Goal: Task Accomplishment & Management: Use online tool/utility

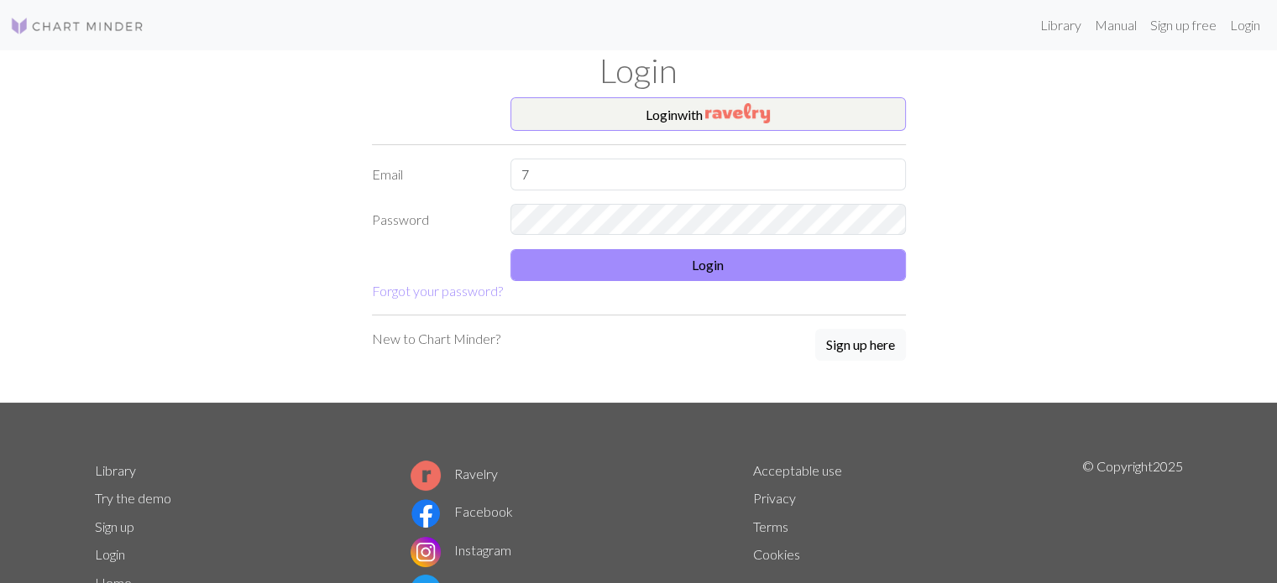
type input "7"
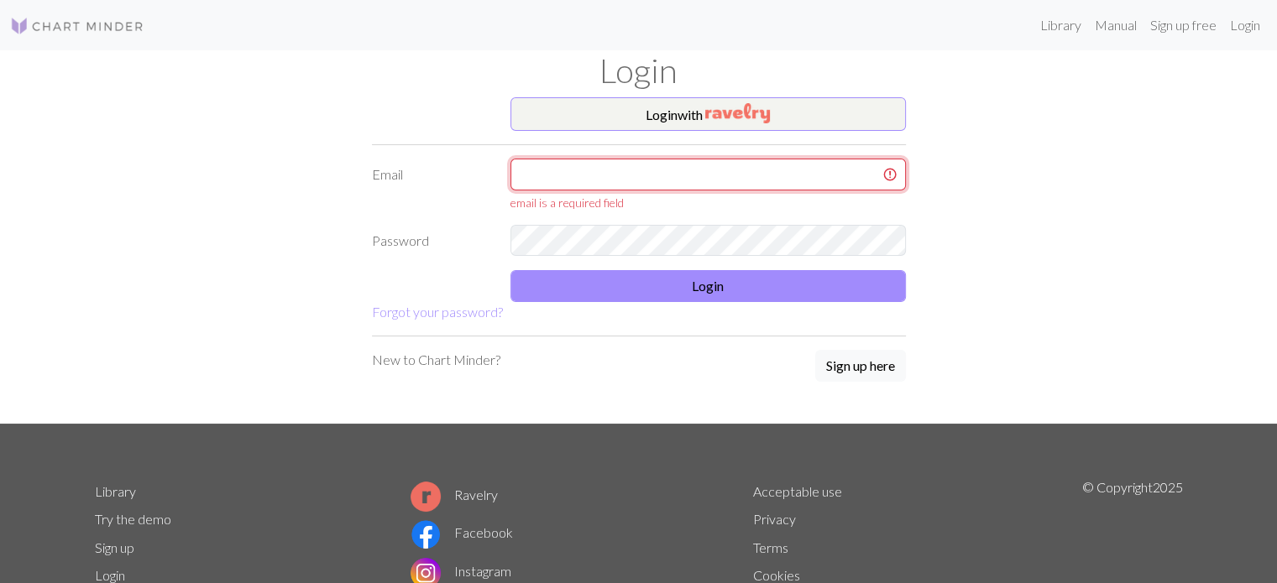
type input "[EMAIL_ADDRESS][DOMAIN_NAME]"
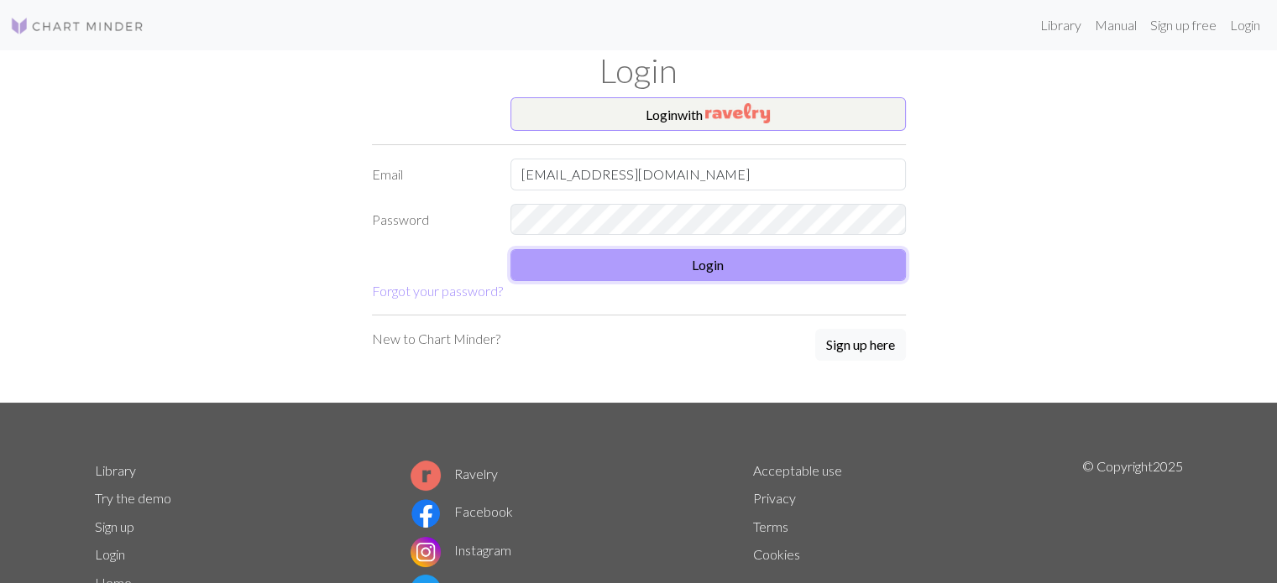
click at [667, 267] on button "Login" at bounding box center [707, 265] width 395 height 32
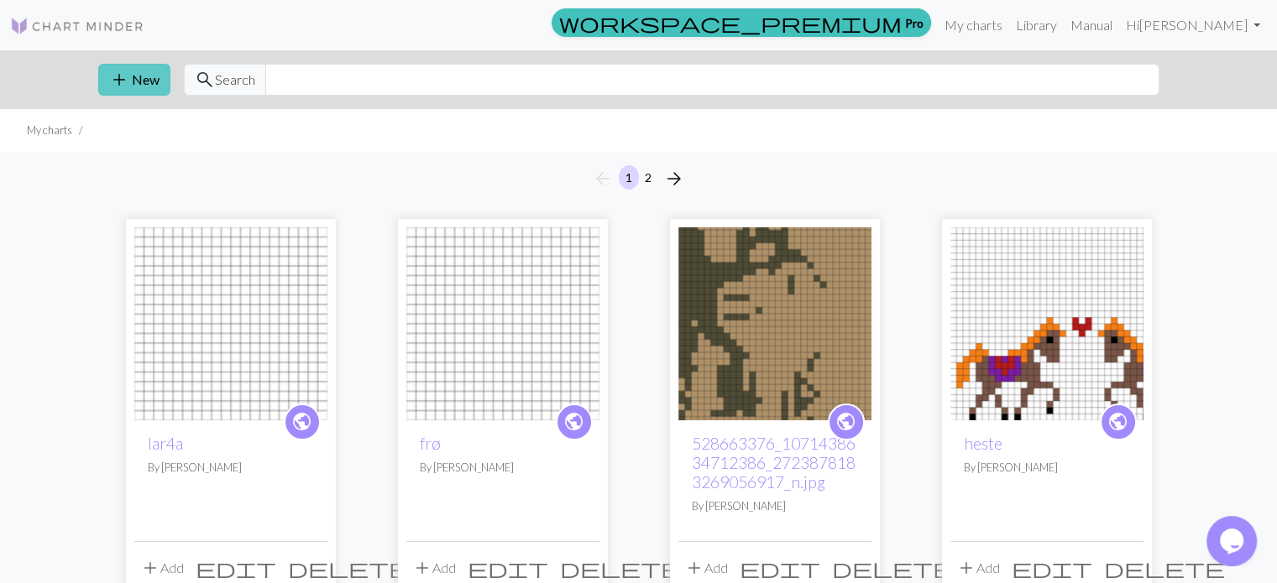
click at [113, 69] on span "add" at bounding box center [119, 80] width 20 height 24
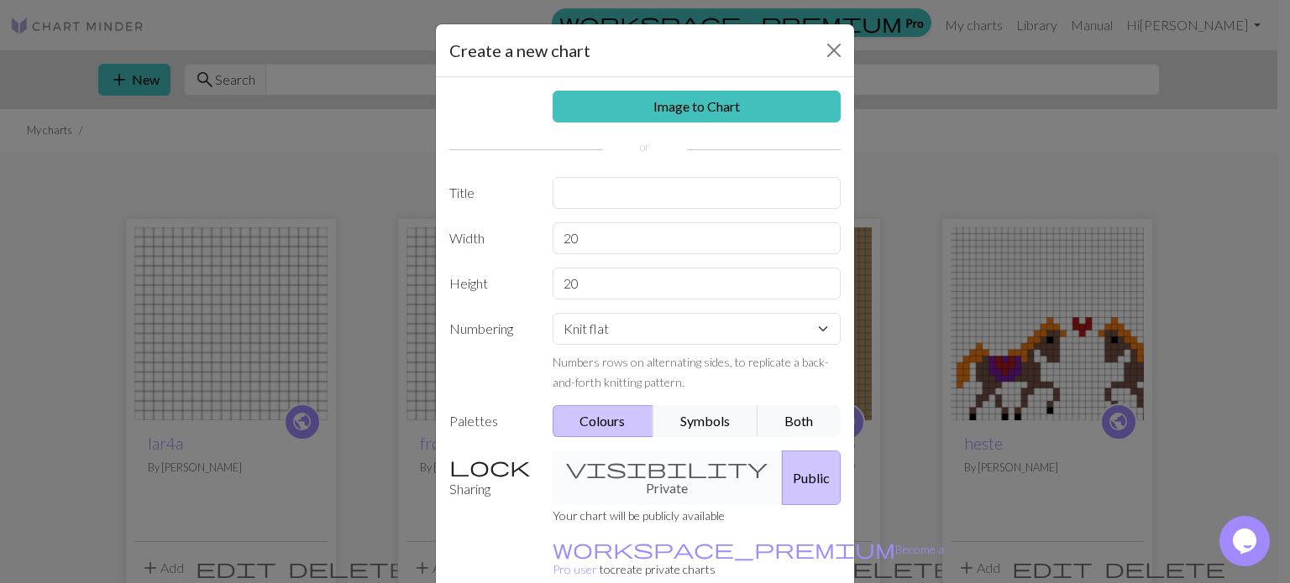
click at [641, 203] on input "text" at bounding box center [696, 193] width 289 height 32
type input "jeg hedder ikke [PERSON_NAME]"
click at [649, 246] on input "20" at bounding box center [696, 238] width 289 height 32
type input "2"
type input "30"
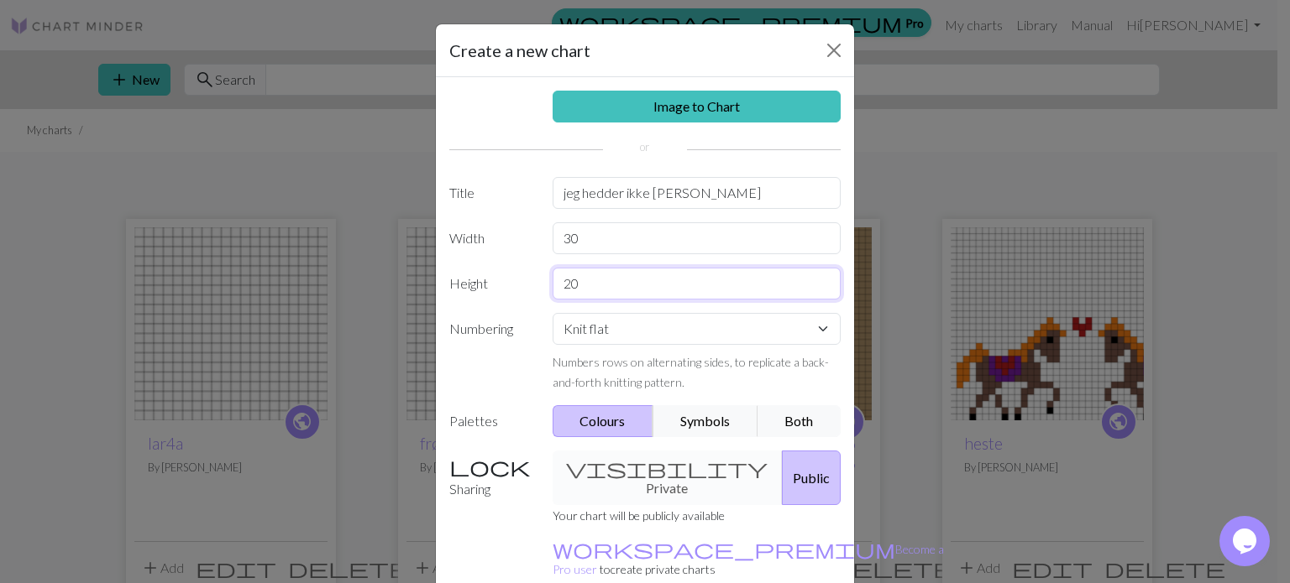
click at [590, 290] on input "20" at bounding box center [696, 284] width 289 height 32
type input "15"
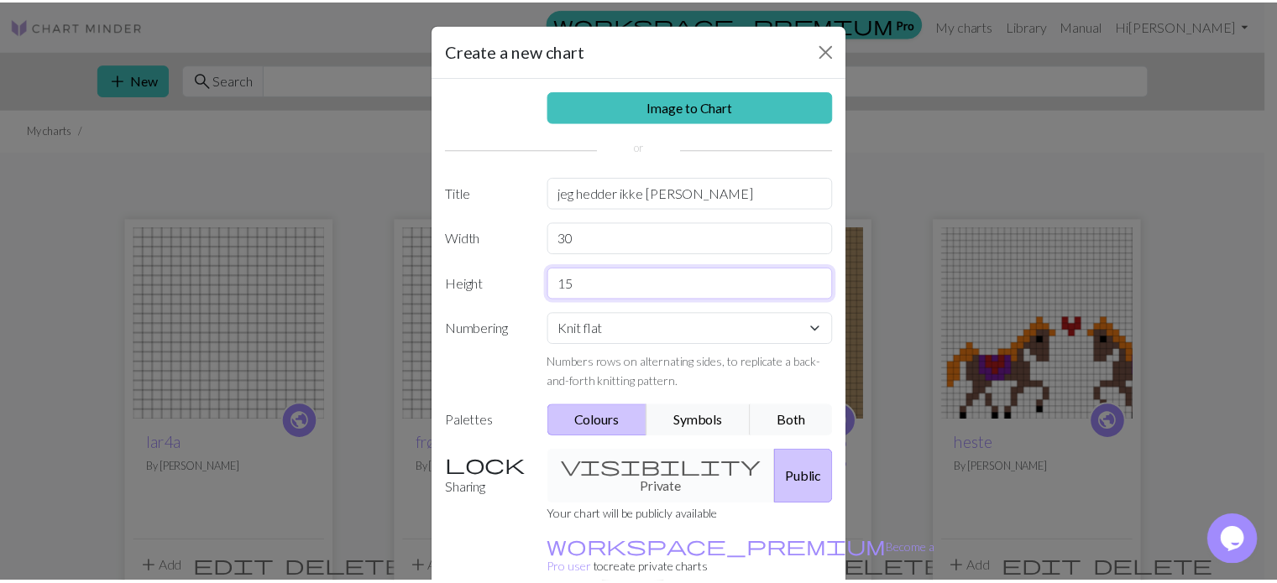
scroll to position [77, 0]
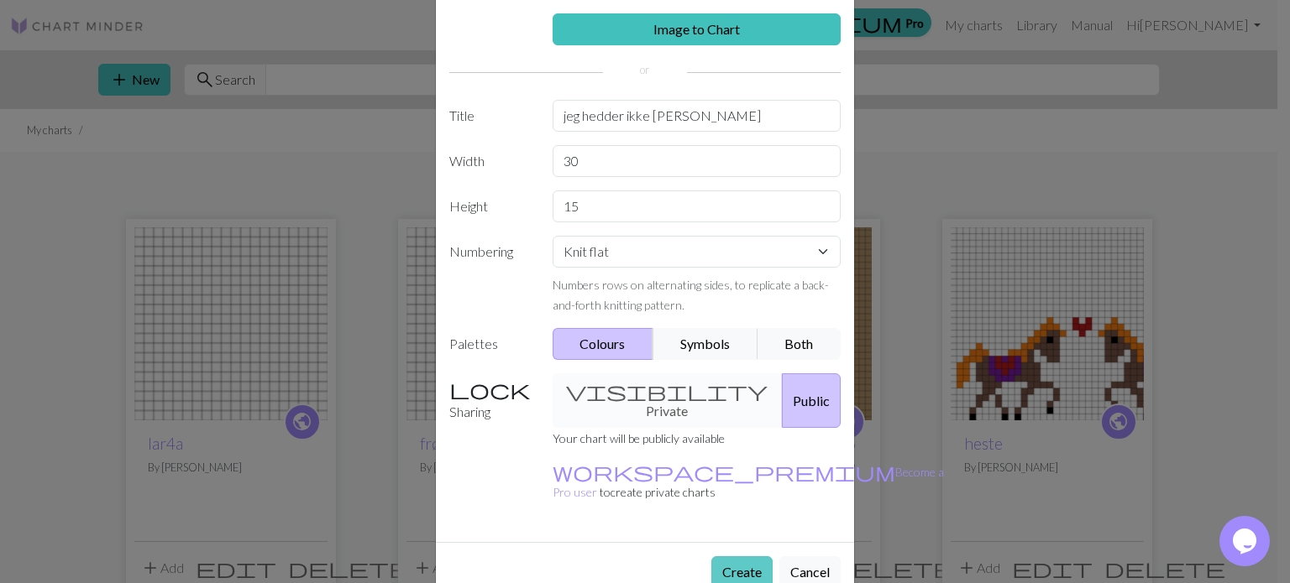
click at [730, 557] on button "Create" at bounding box center [741, 573] width 61 height 32
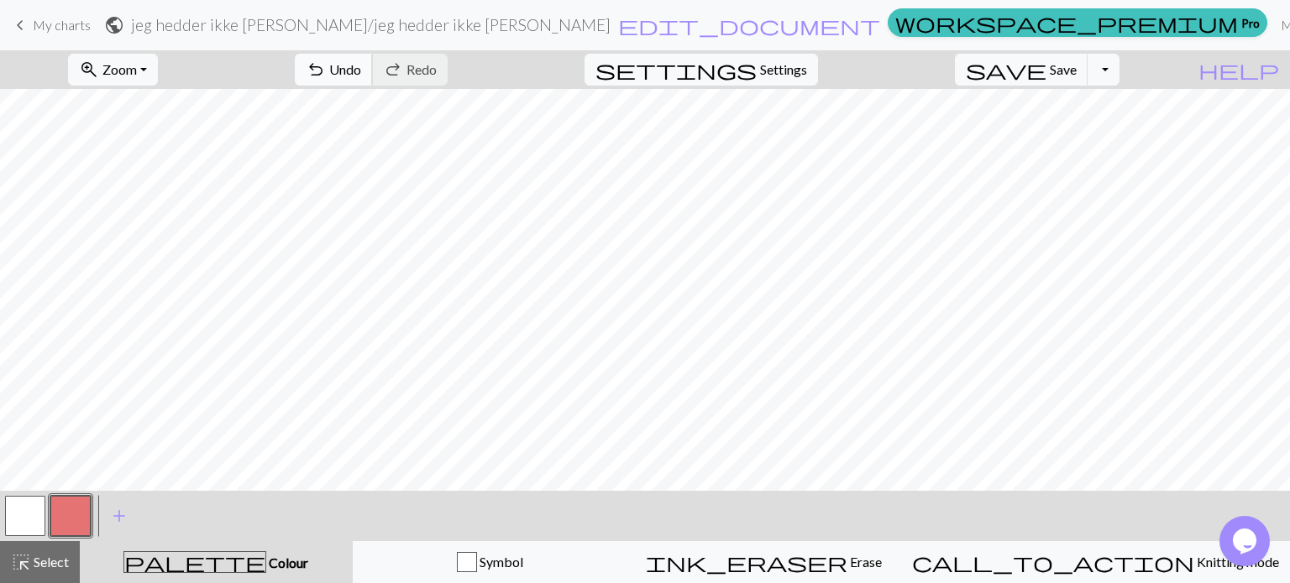
click at [361, 74] on span "Undo" at bounding box center [345, 69] width 32 height 16
click at [326, 63] on span "undo" at bounding box center [316, 70] width 20 height 24
drag, startPoint x: 77, startPoint y: 41, endPoint x: 83, endPoint y: 22, distance: 20.2
click at [83, 22] on div "keyboard_arrow_left My charts public jeg hedder ikke [PERSON_NAME] / jeg hedder…" at bounding box center [645, 25] width 1290 height 34
click at [83, 22] on span "My charts" at bounding box center [62, 25] width 58 height 16
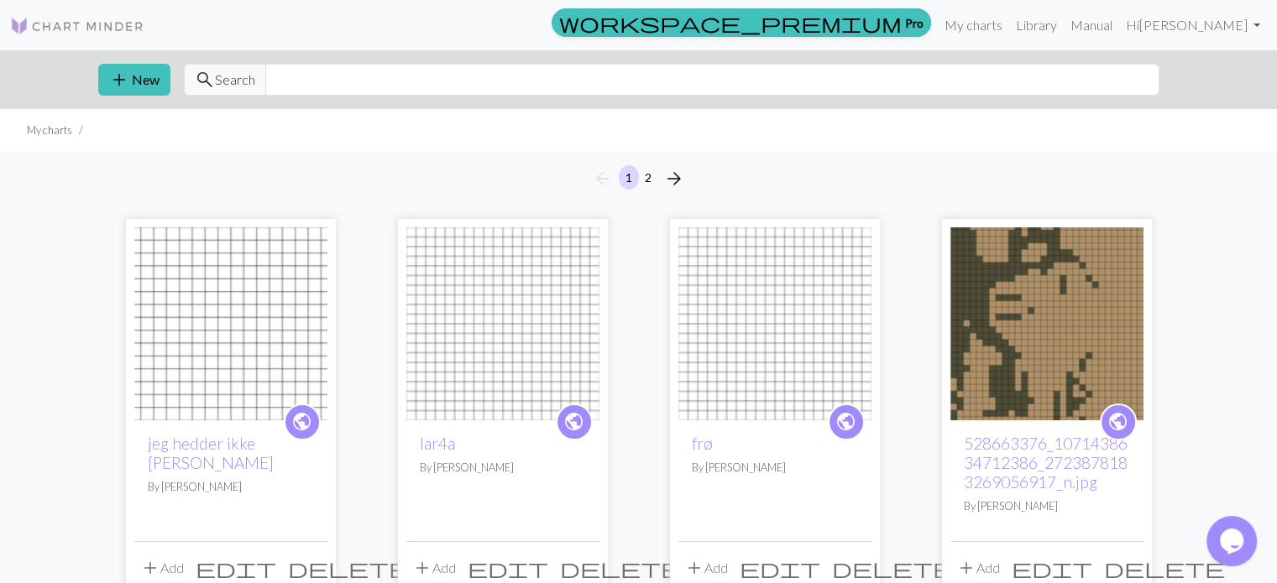
click at [240, 287] on img at bounding box center [230, 324] width 193 height 193
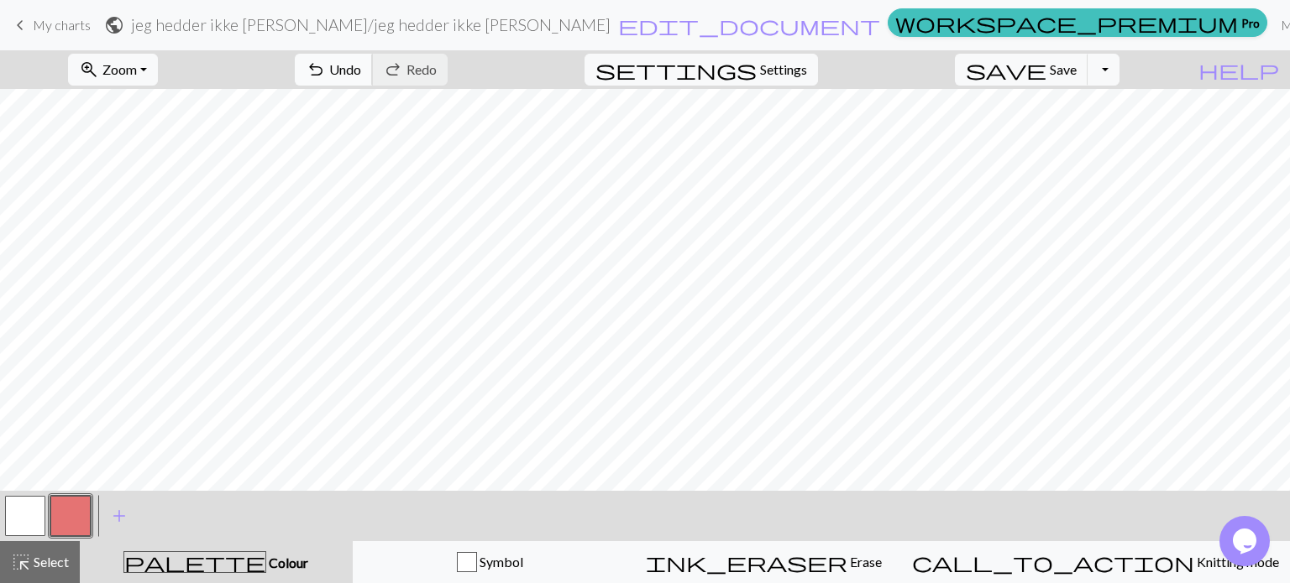
click at [326, 81] on span "undo" at bounding box center [316, 70] width 20 height 24
click at [432, 86] on div "undo Undo Undo redo Redo Redo" at bounding box center [371, 69] width 178 height 39
click at [361, 70] on span "Undo" at bounding box center [345, 69] width 32 height 16
click at [807, 65] on span "Settings" at bounding box center [783, 70] width 47 height 20
select select "aran"
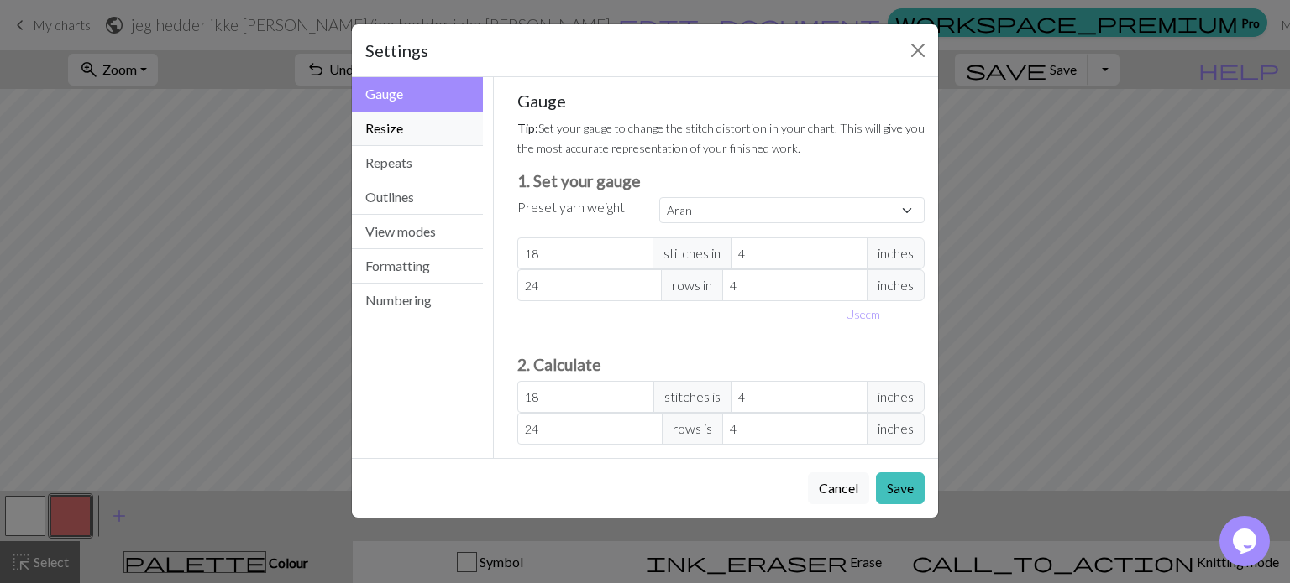
click at [392, 113] on button "Resize" at bounding box center [417, 129] width 131 height 34
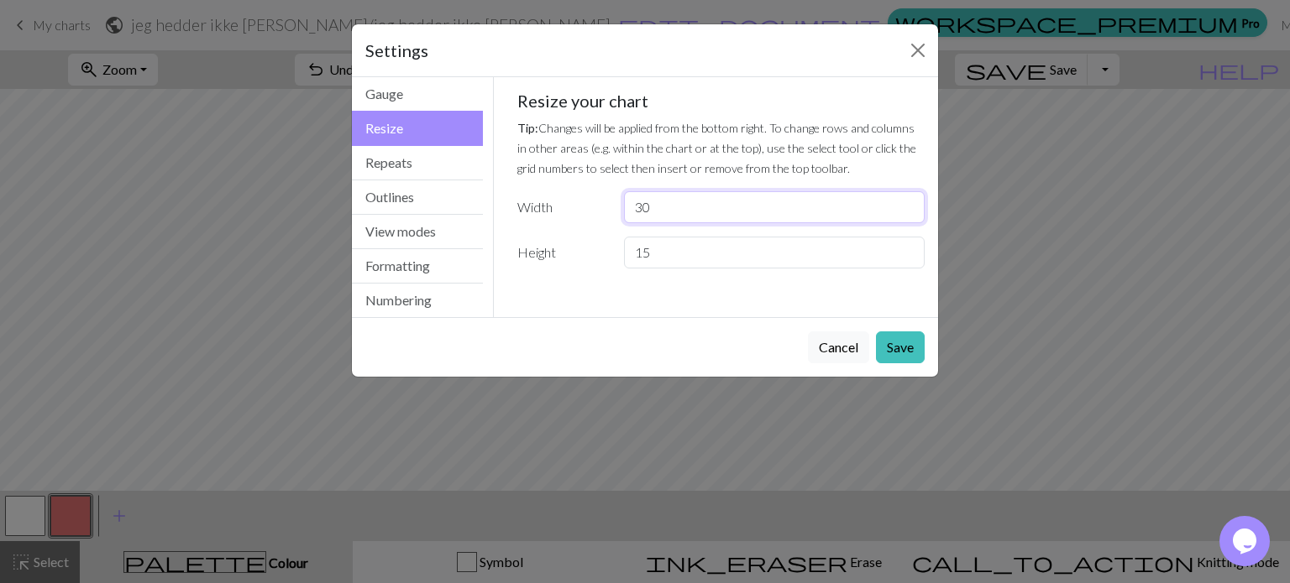
click at [675, 208] on input "30" at bounding box center [774, 207] width 301 height 32
type input "3"
type input "45"
click at [915, 342] on button "Save" at bounding box center [900, 348] width 49 height 32
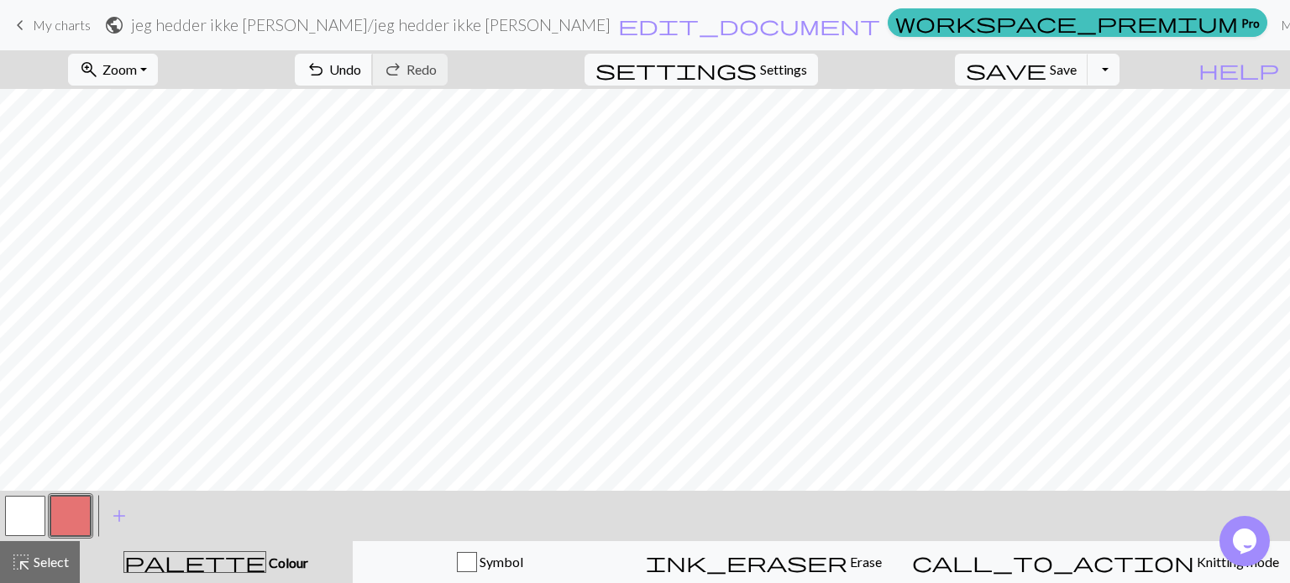
click at [361, 68] on span "Undo" at bounding box center [345, 69] width 32 height 16
click at [373, 64] on button "undo Undo Undo" at bounding box center [334, 70] width 78 height 32
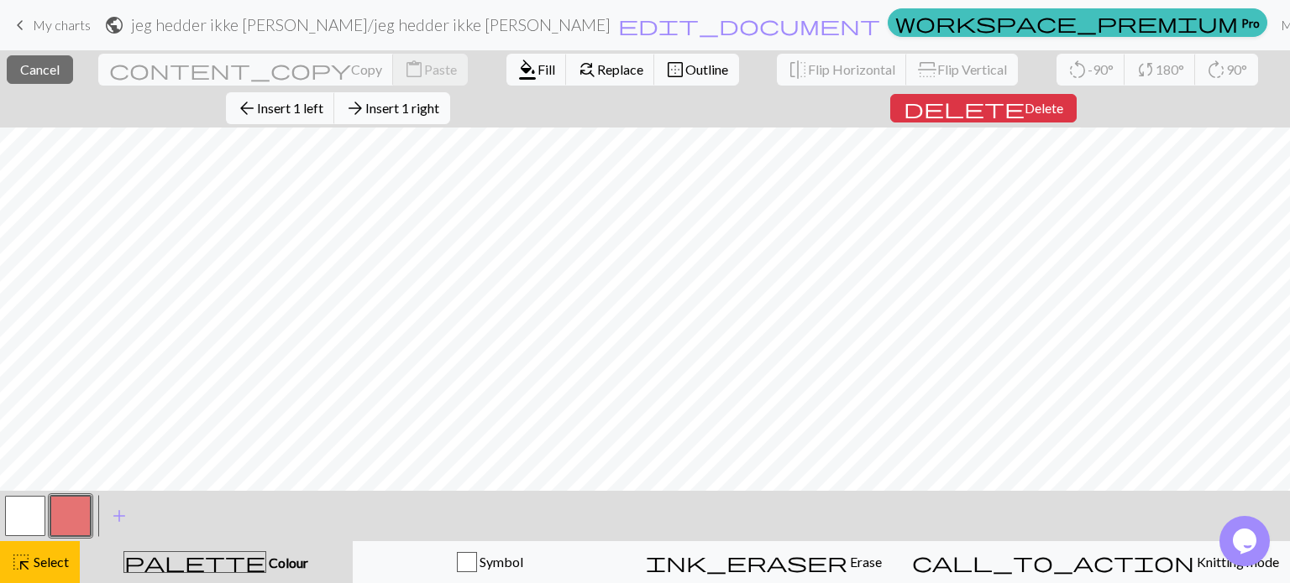
click at [439, 100] on span "Insert 1 right" at bounding box center [402, 108] width 74 height 16
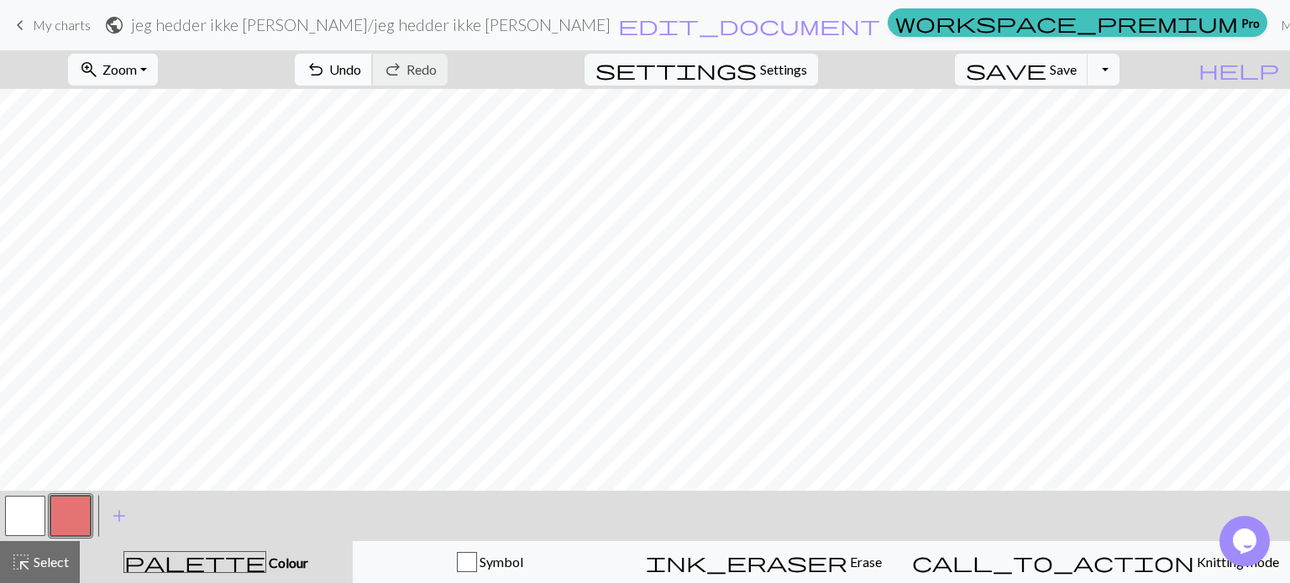
click at [361, 63] on span "Undo" at bounding box center [345, 69] width 32 height 16
click at [361, 76] on span "Undo" at bounding box center [345, 69] width 32 height 16
click at [373, 76] on button "undo Undo Undo" at bounding box center [334, 70] width 78 height 32
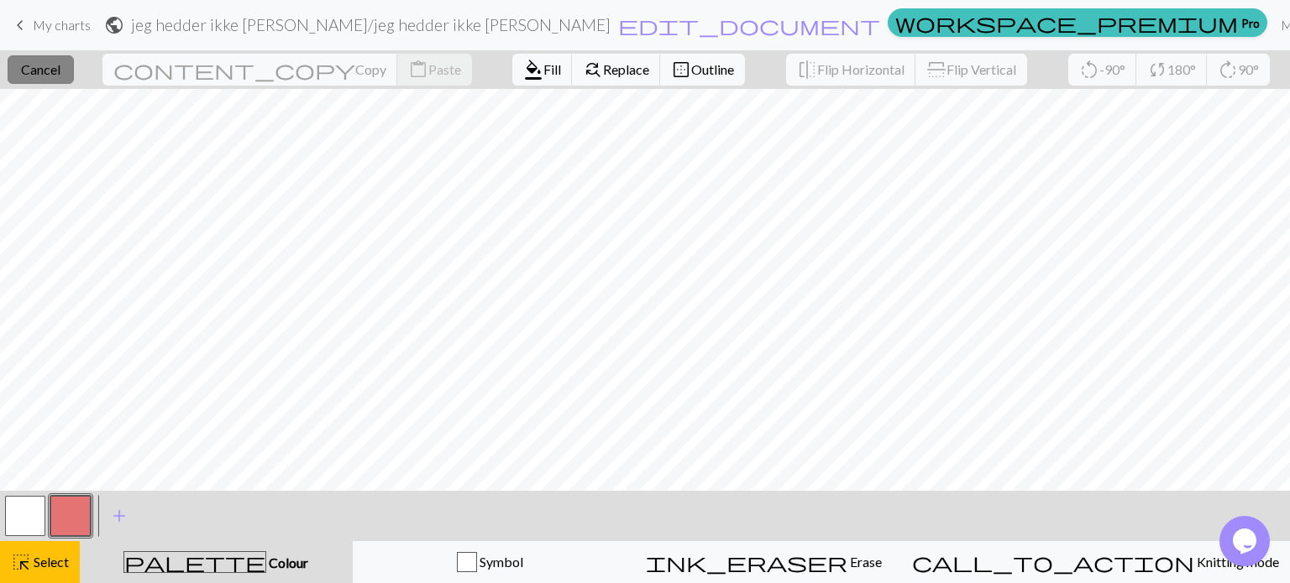
click at [60, 72] on span "Cancel" at bounding box center [40, 69] width 39 height 16
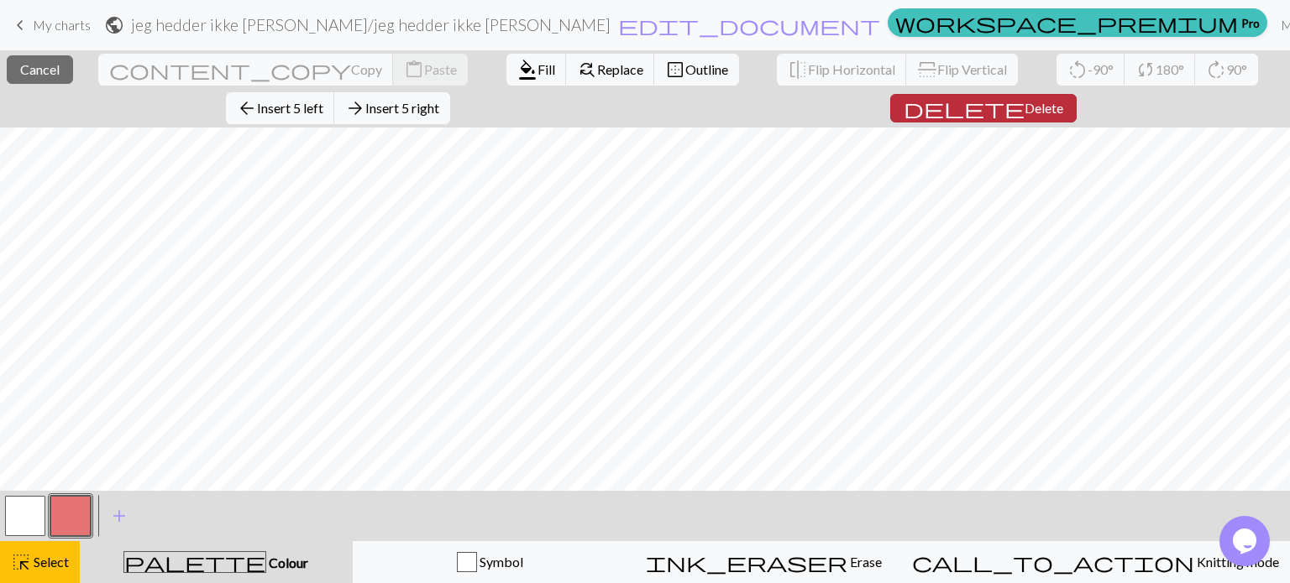
click at [903, 97] on span "delete" at bounding box center [963, 109] width 121 height 24
click at [903, 99] on span "delete" at bounding box center [963, 109] width 121 height 24
click at [1024, 107] on span "Delete" at bounding box center [1043, 108] width 39 height 16
click at [890, 94] on button "delete Delete" at bounding box center [983, 108] width 186 height 29
click at [903, 101] on span "delete" at bounding box center [963, 109] width 121 height 24
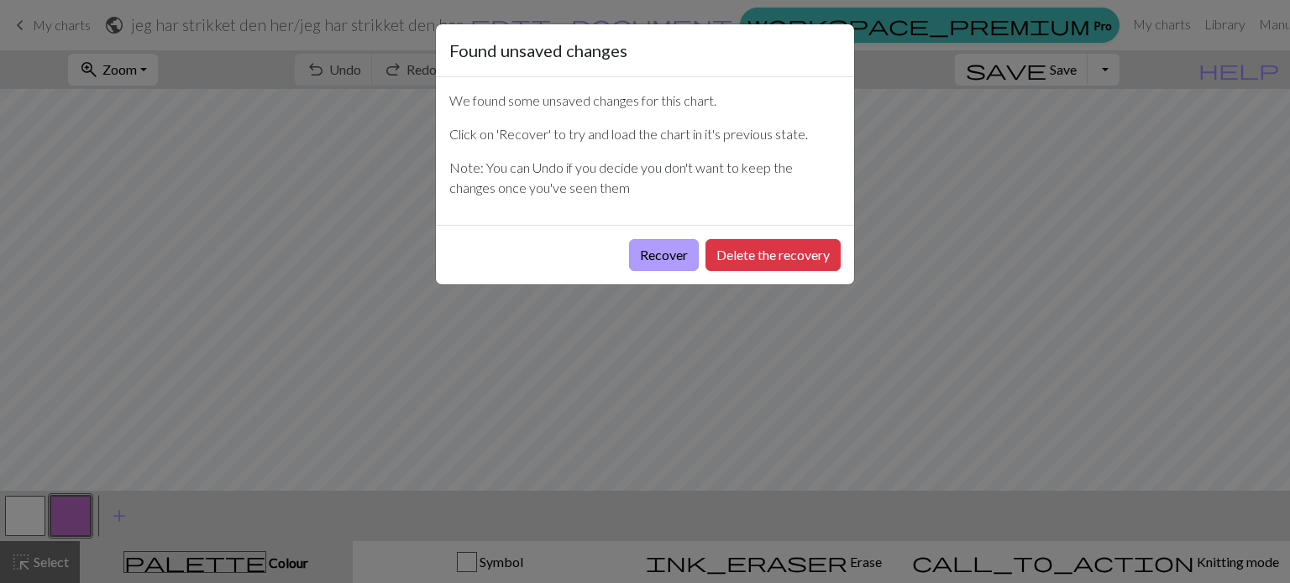
click at [679, 259] on button "Recover" at bounding box center [664, 255] width 70 height 32
